Goal: Information Seeking & Learning: Learn about a topic

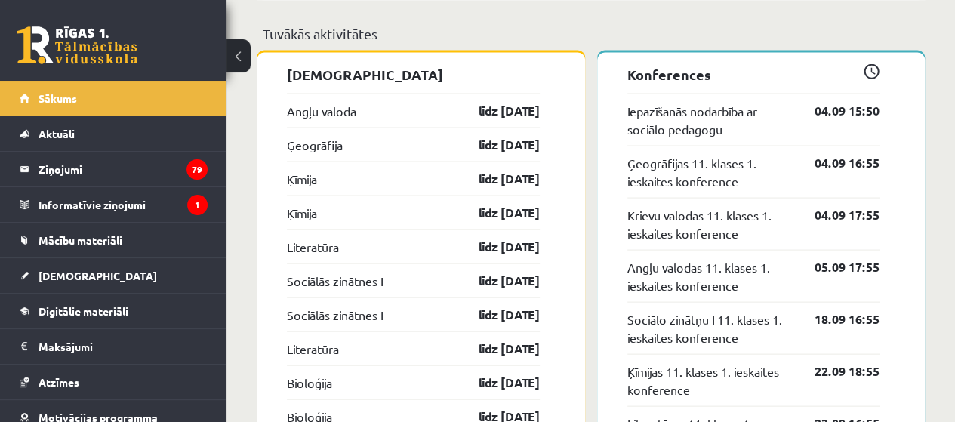
scroll to position [1359, 0]
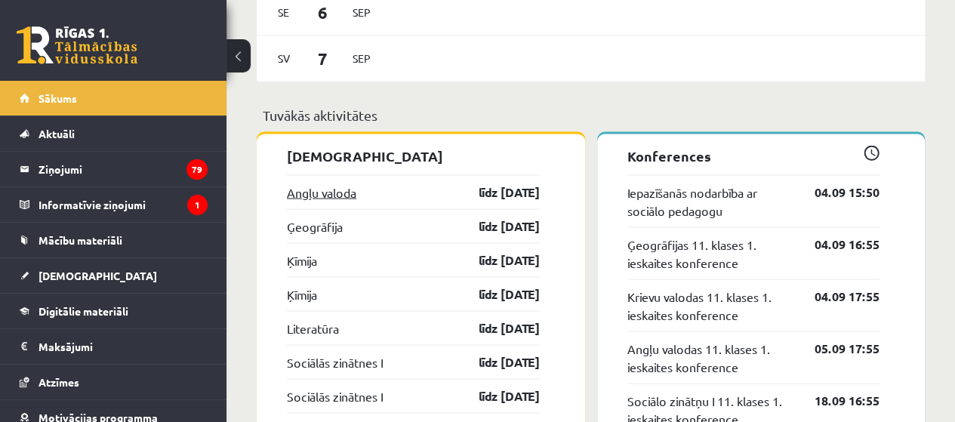
click at [343, 189] on link "Angļu valoda" at bounding box center [321, 192] width 69 height 18
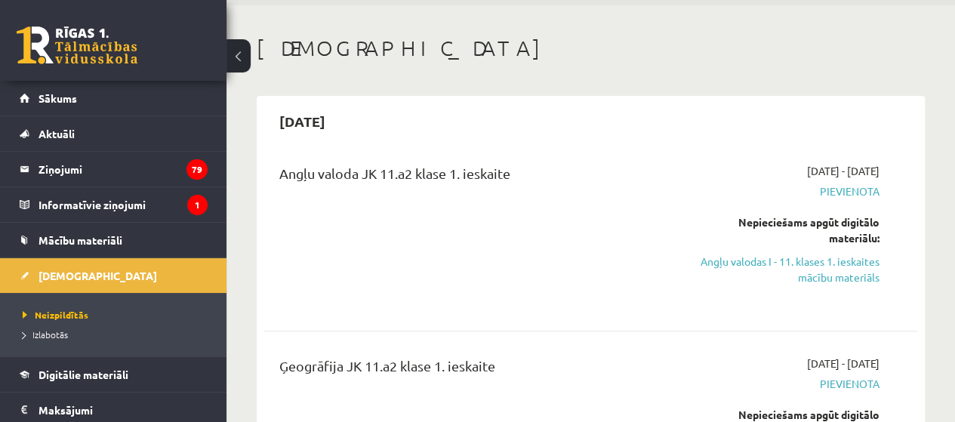
scroll to position [75, 0]
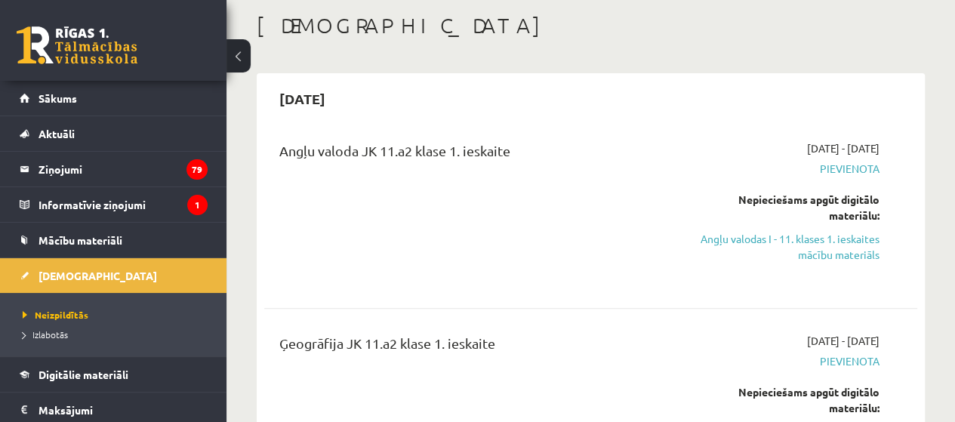
click at [848, 257] on link "Angļu valodas I - 11. klases 1. ieskaites mācību materiāls" at bounding box center [786, 247] width 185 height 32
click at [829, 244] on link "Angļu valodas I - 11. klases 1. ieskaites mācību materiāls" at bounding box center [786, 247] width 185 height 32
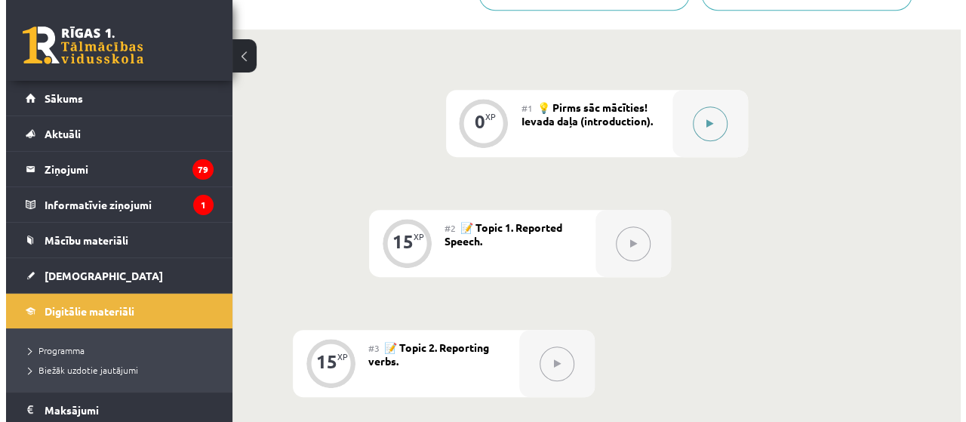
scroll to position [331, 0]
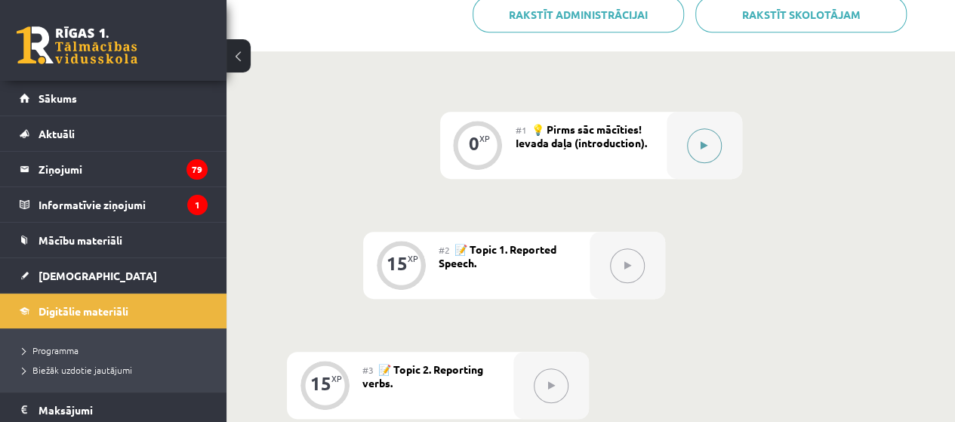
click at [723, 168] on div at bounding box center [704, 145] width 75 height 67
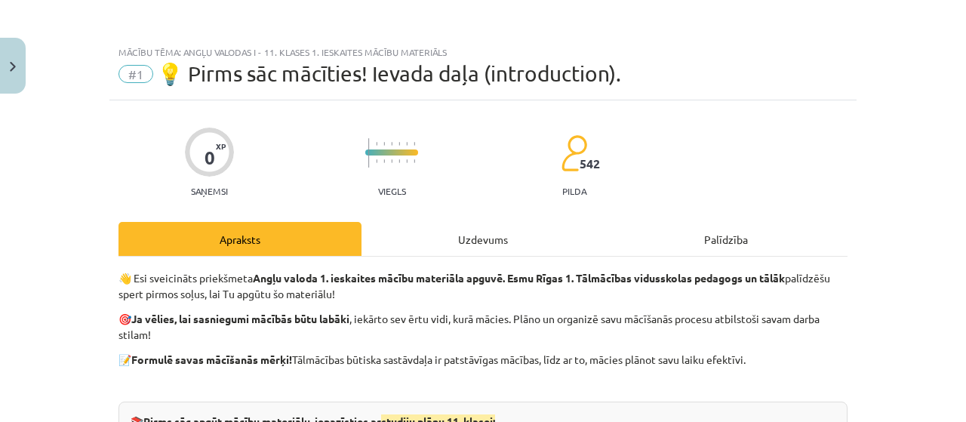
click at [494, 243] on div "Uzdevums" at bounding box center [483, 239] width 243 height 34
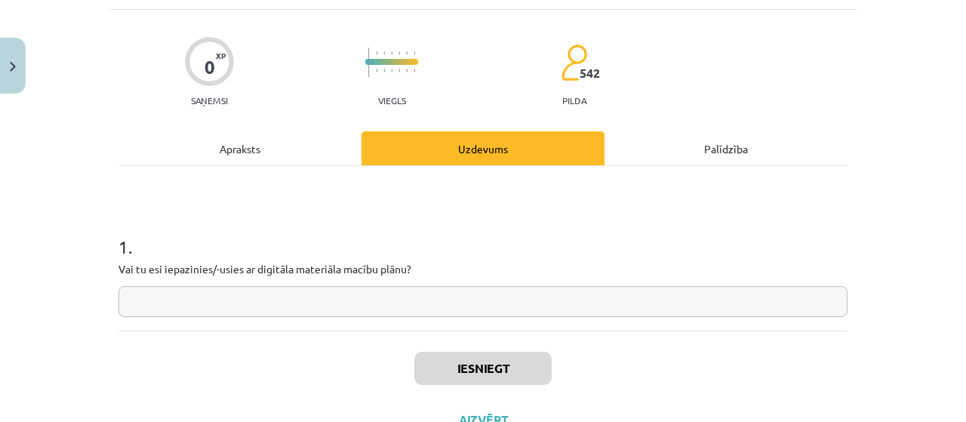
scroll to position [113, 0]
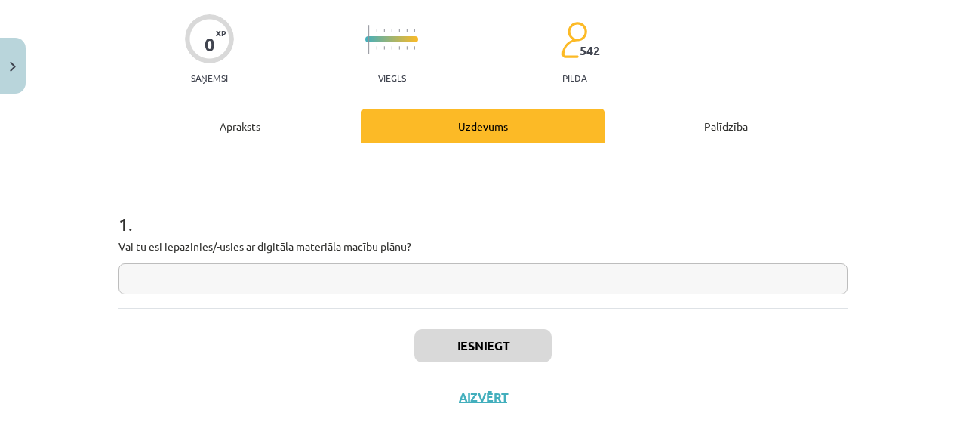
click at [470, 286] on input "text" at bounding box center [483, 278] width 729 height 31
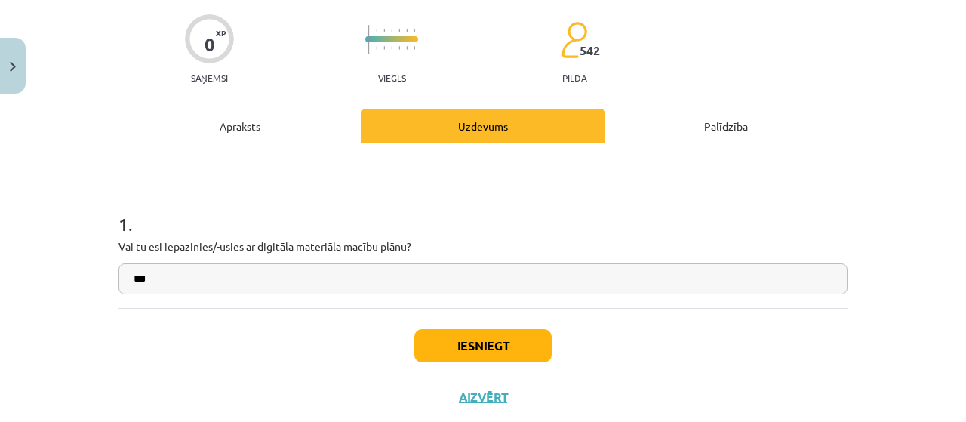
type input "**"
click at [488, 340] on button "Iesniegt" at bounding box center [482, 345] width 137 height 33
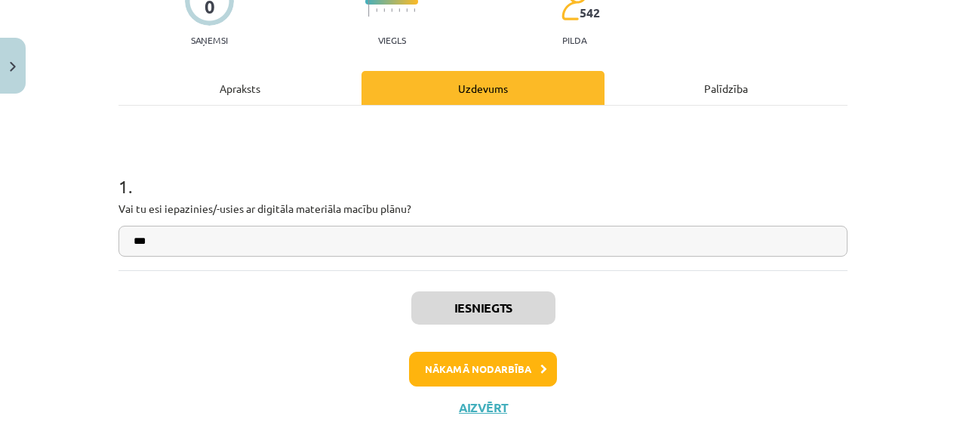
scroll to position [331, 0]
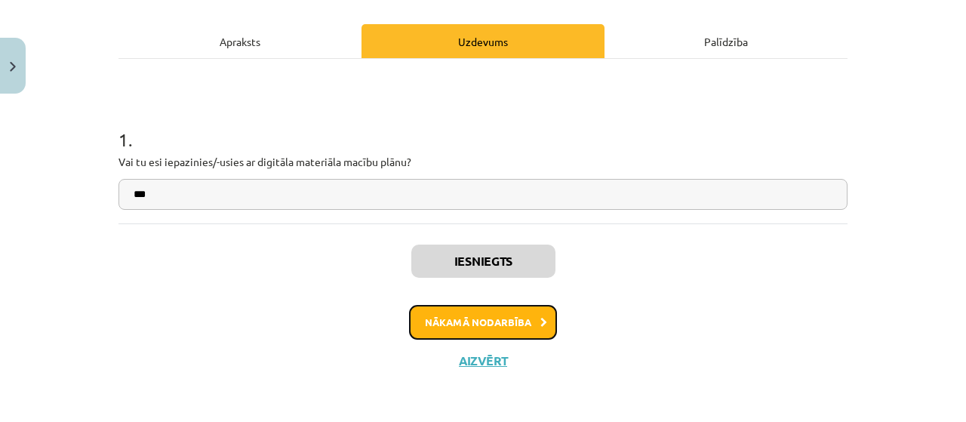
click at [527, 306] on button "Nākamā nodarbība" at bounding box center [483, 322] width 148 height 35
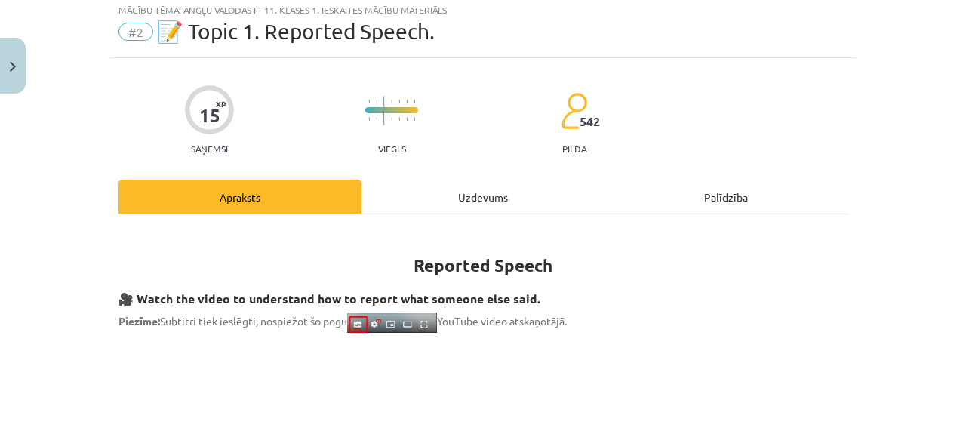
scroll to position [38, 0]
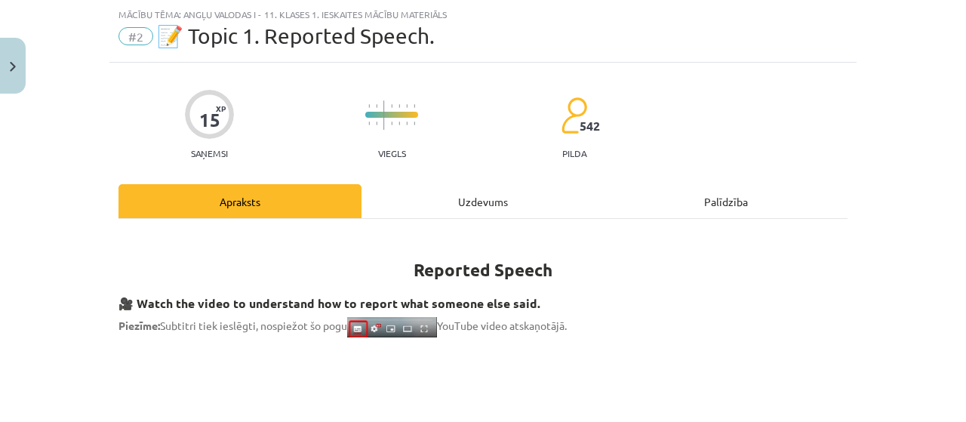
click at [483, 195] on div "Uzdevums" at bounding box center [483, 201] width 243 height 34
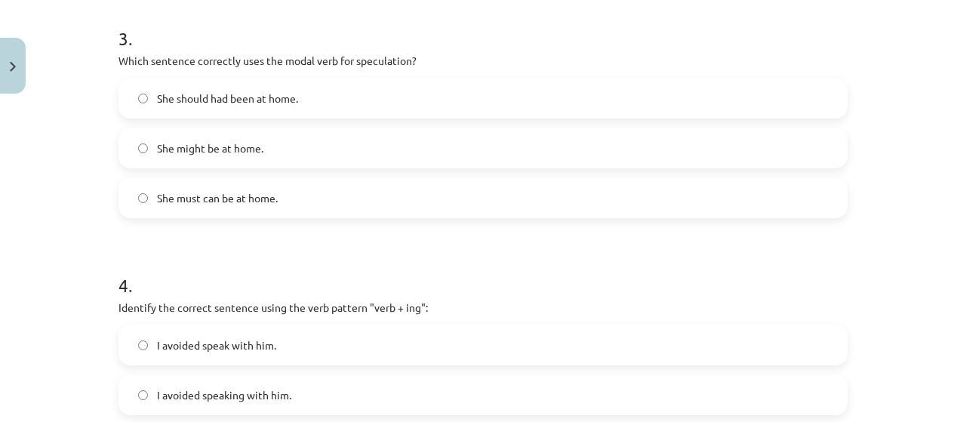
scroll to position [944, 0]
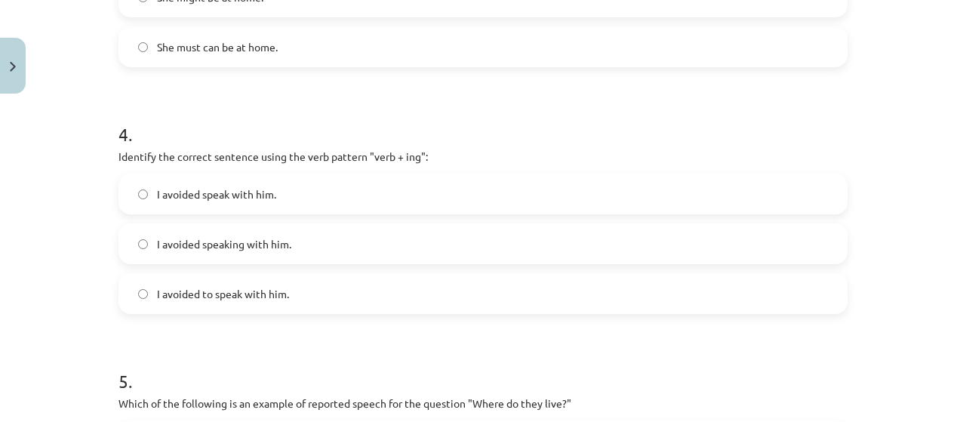
click at [248, 251] on span "I avoided speaking with him." at bounding box center [224, 244] width 134 height 16
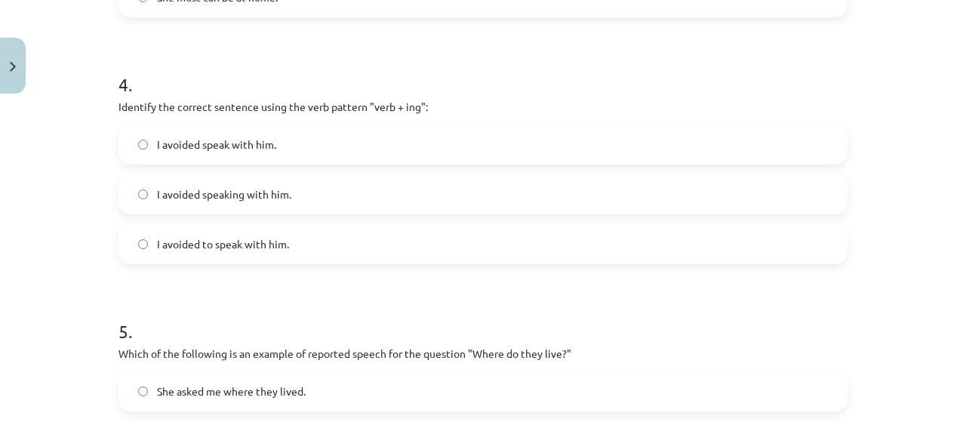
scroll to position [1246, 0]
